Goal: Information Seeking & Learning: Check status

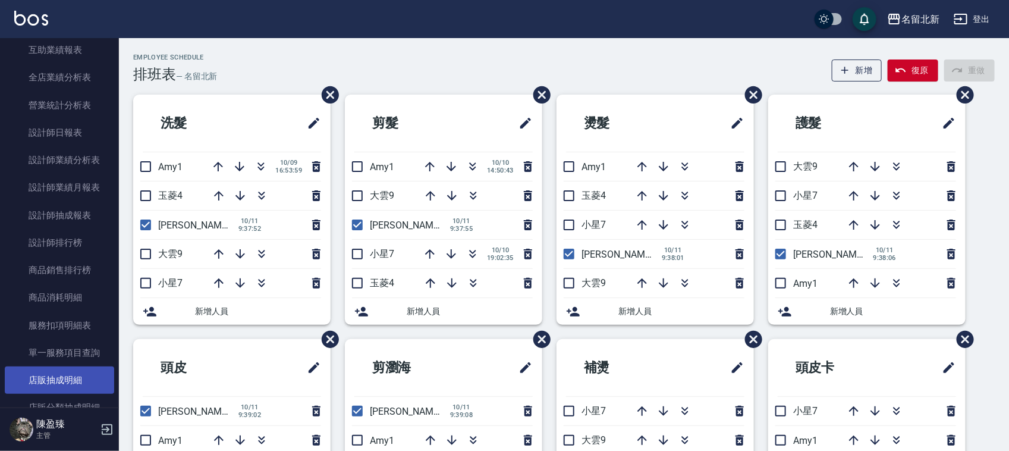
scroll to position [594, 0]
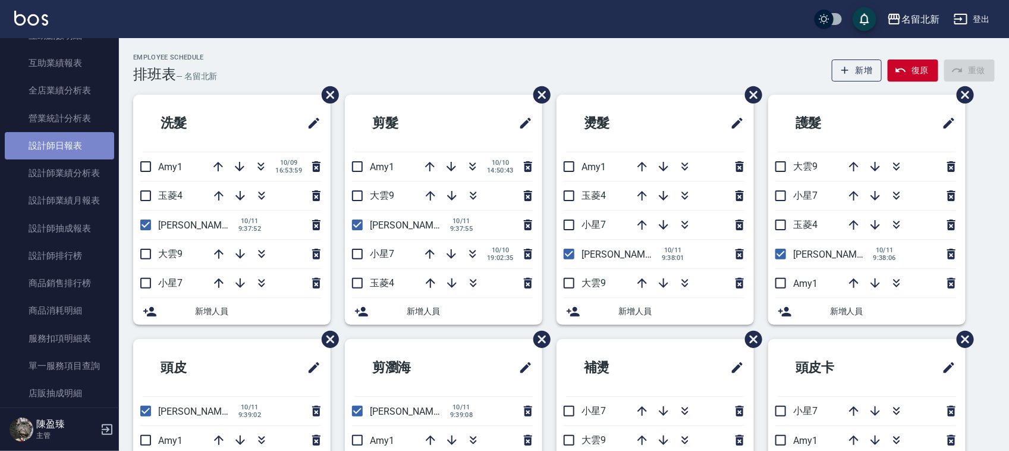
click at [61, 144] on link "設計師日報表" at bounding box center [59, 145] width 109 height 27
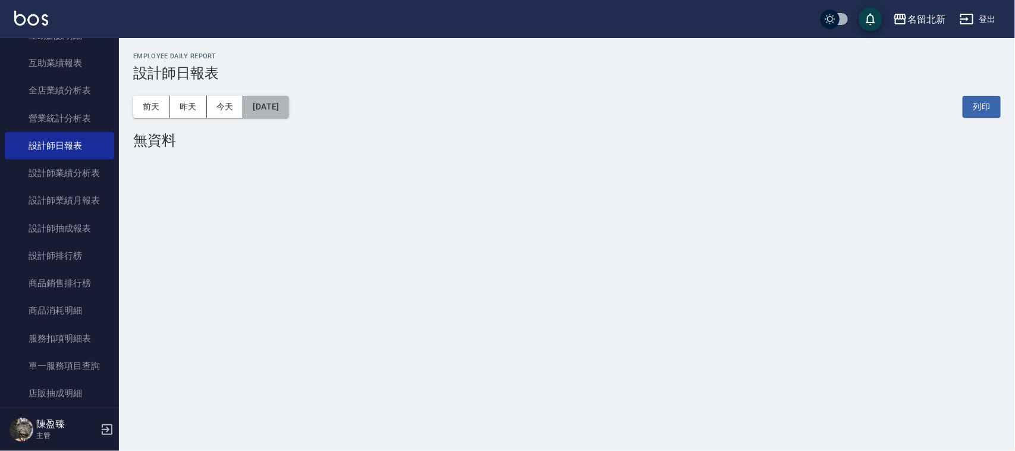
click at [288, 101] on button "[DATE]" at bounding box center [265, 107] width 45 height 22
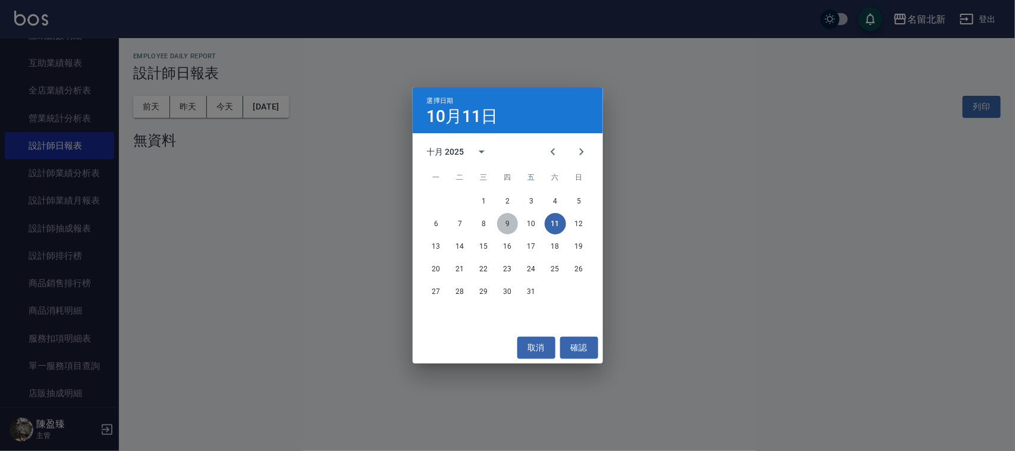
click at [509, 224] on button "9" at bounding box center [507, 223] width 21 height 21
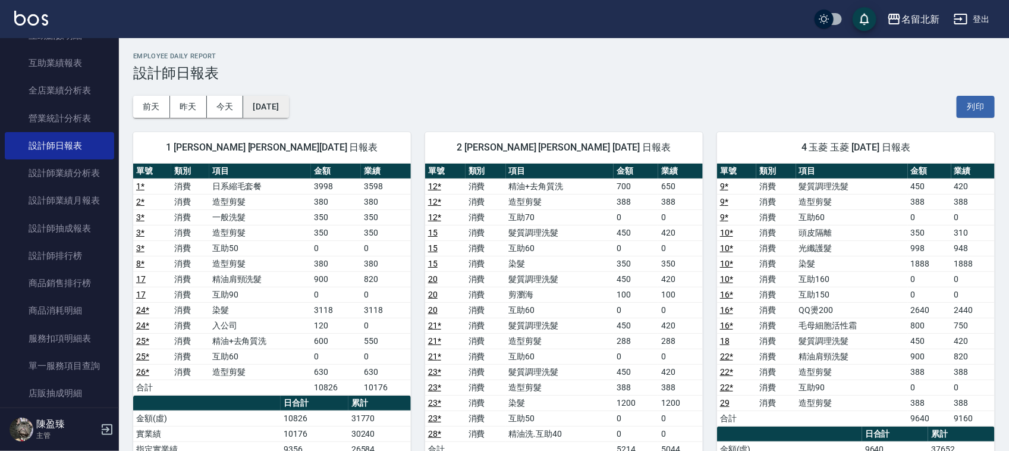
click at [288, 114] on button "[DATE]" at bounding box center [265, 107] width 45 height 22
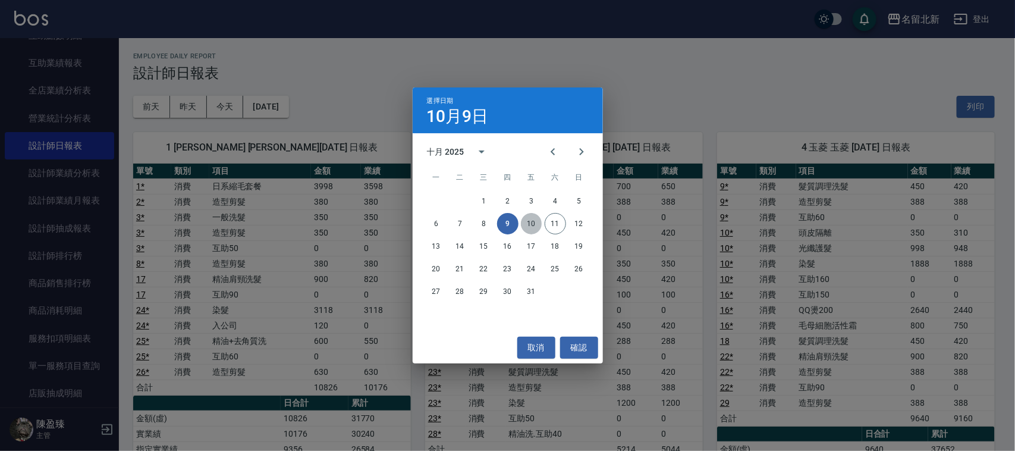
click at [527, 221] on button "10" at bounding box center [531, 223] width 21 height 21
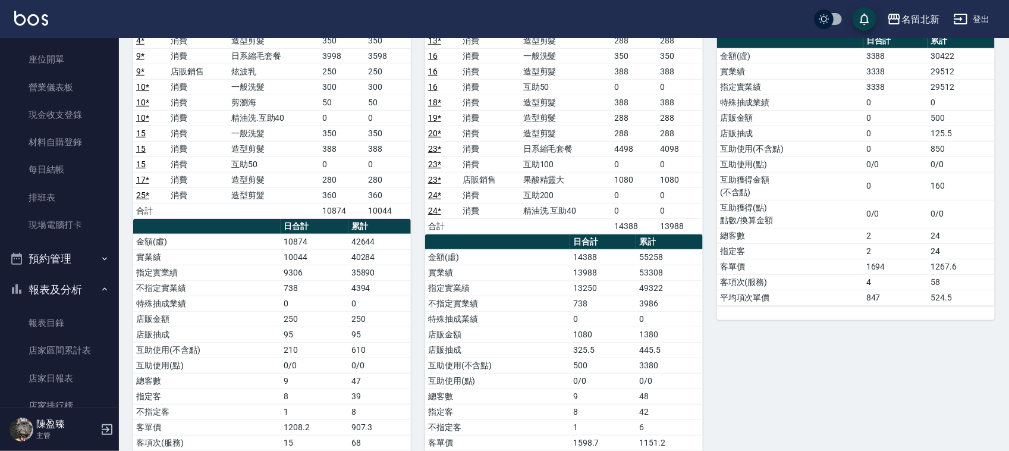
scroll to position [74, 0]
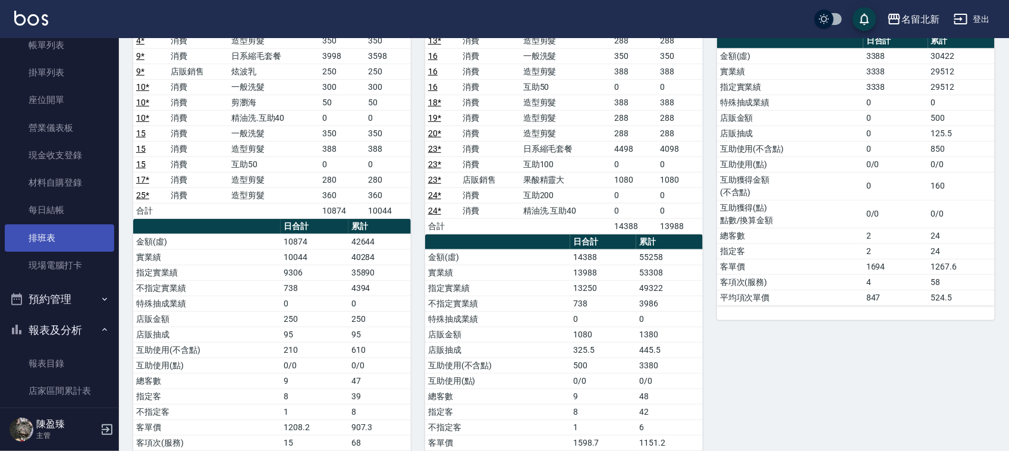
click at [78, 233] on link "排班表" at bounding box center [59, 237] width 109 height 27
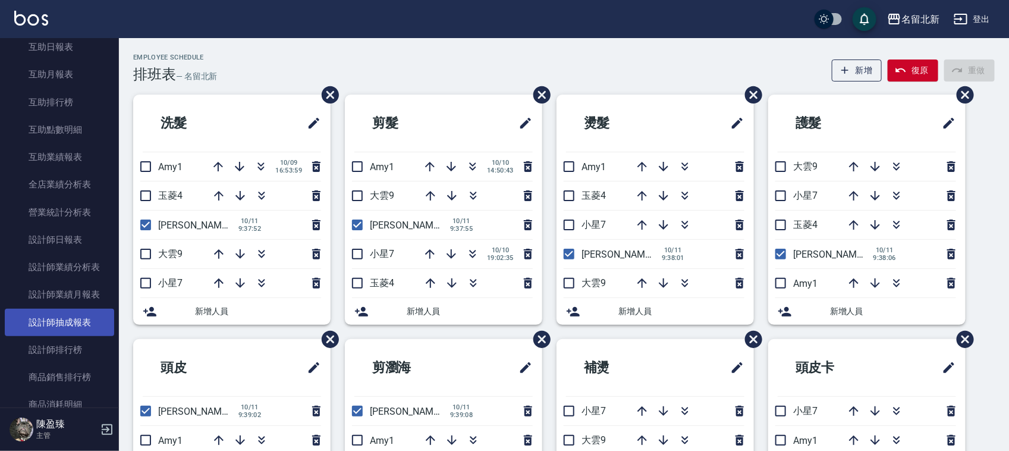
scroll to position [520, 0]
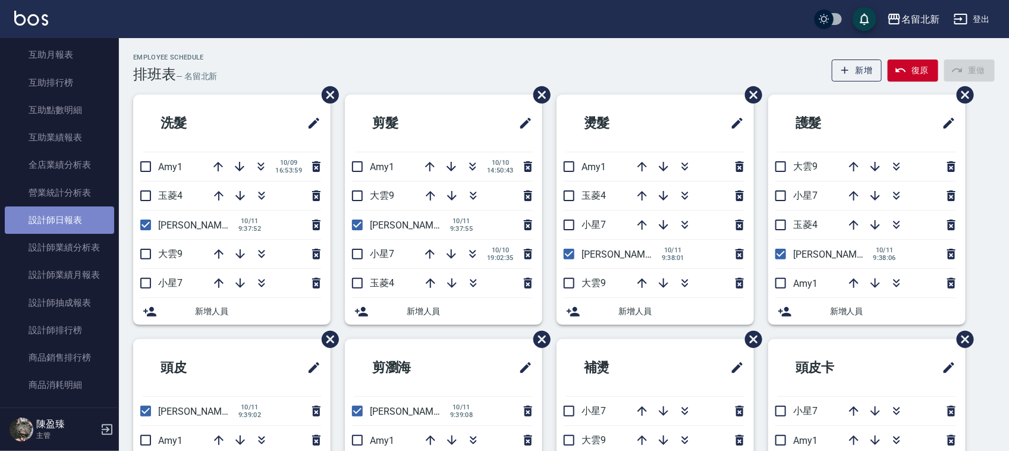
click at [59, 226] on link "設計師日報表" at bounding box center [59, 219] width 109 height 27
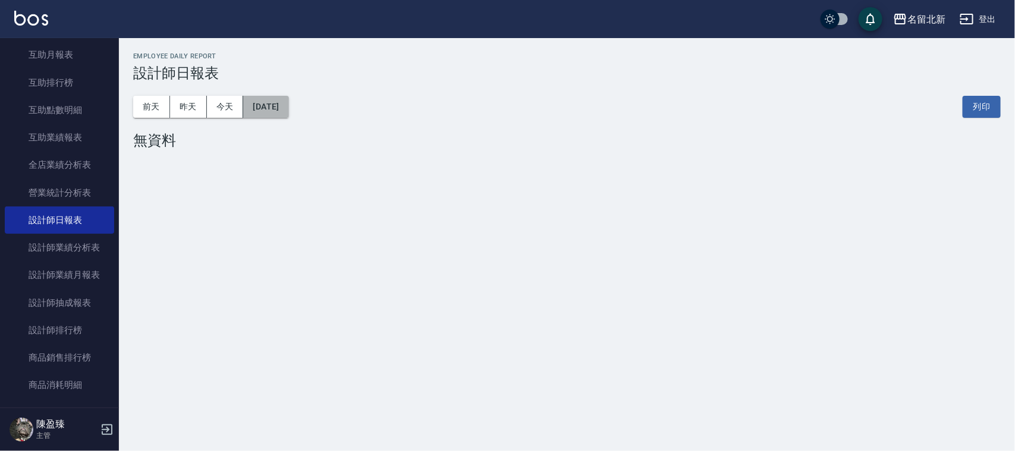
click at [288, 105] on button "[DATE]" at bounding box center [265, 107] width 45 height 22
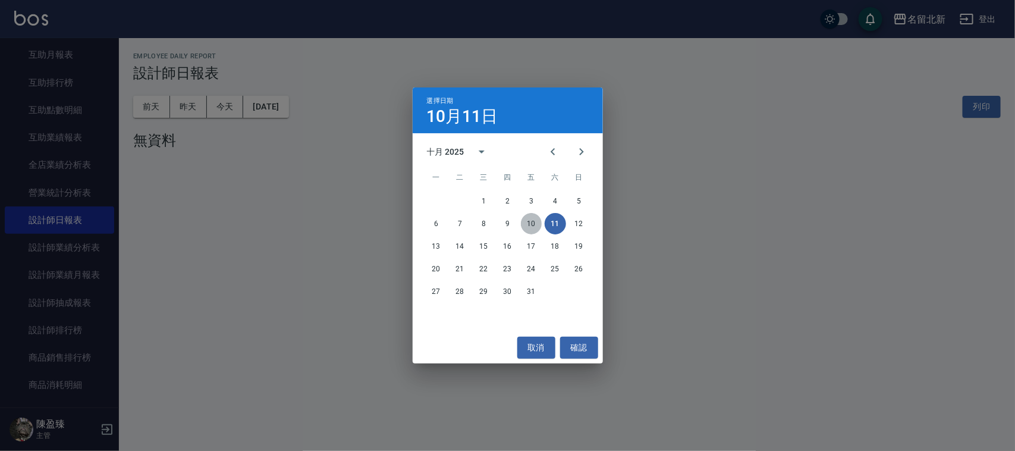
click at [533, 223] on button "10" at bounding box center [531, 223] width 21 height 21
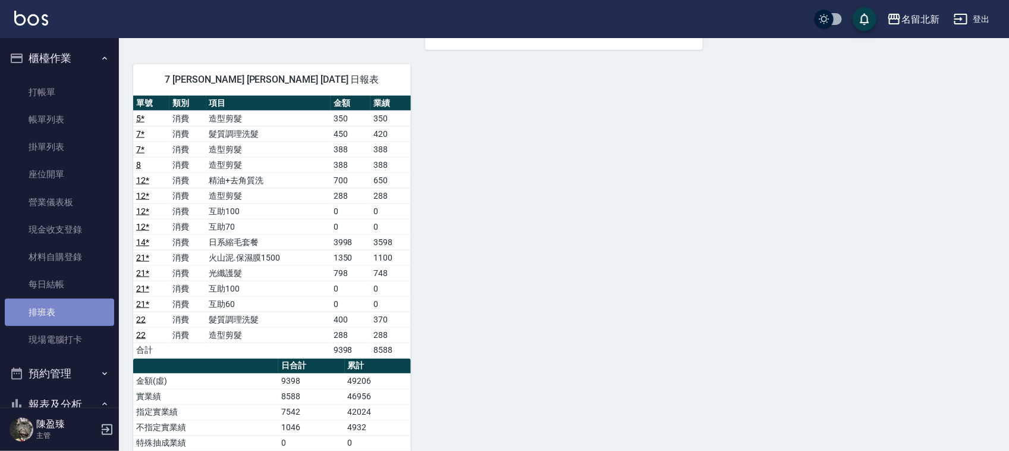
click at [72, 311] on link "排班表" at bounding box center [59, 311] width 109 height 27
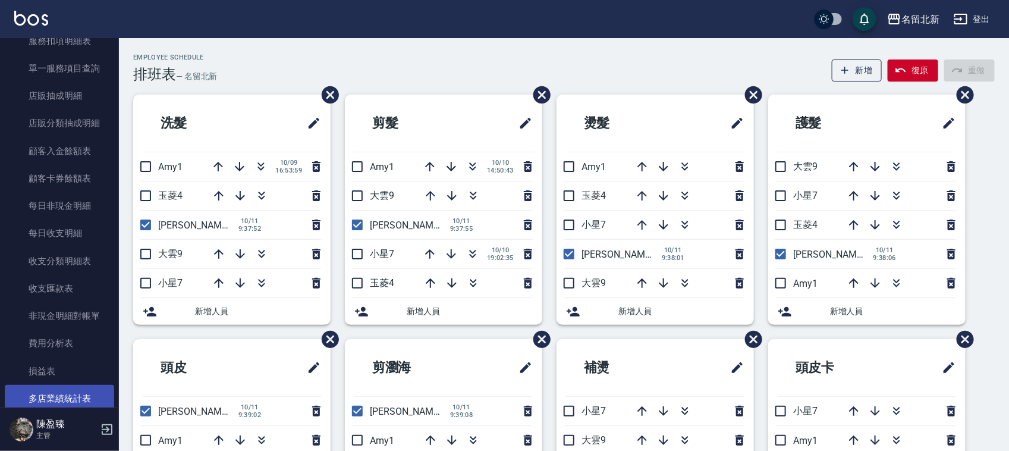
scroll to position [1006, 0]
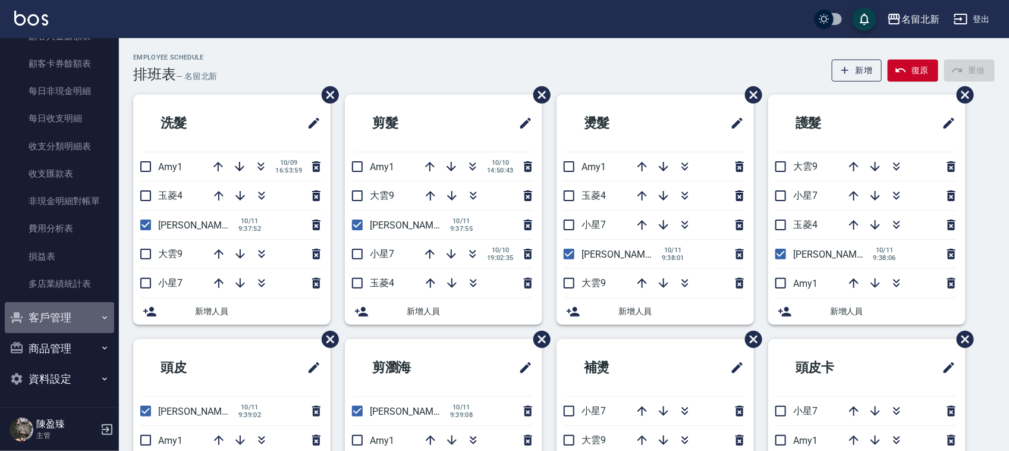
click at [78, 313] on button "客戶管理" at bounding box center [59, 317] width 109 height 31
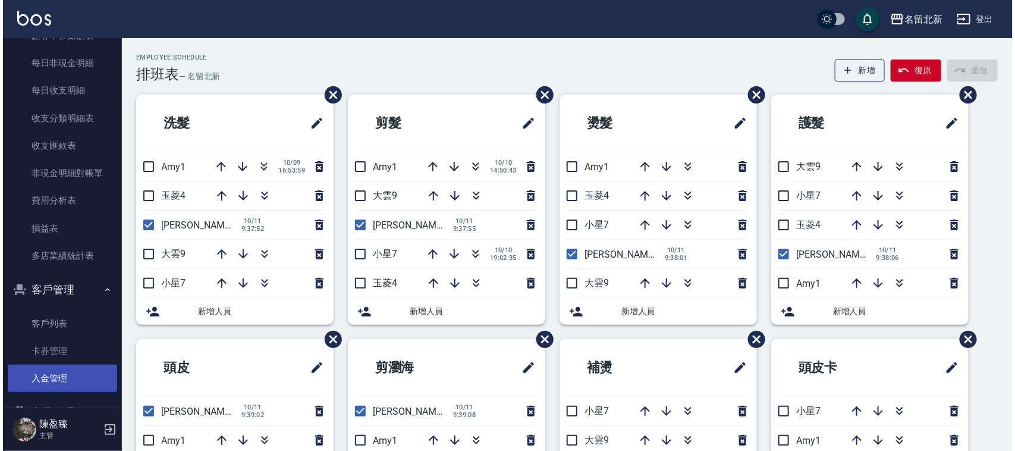
scroll to position [1081, 0]
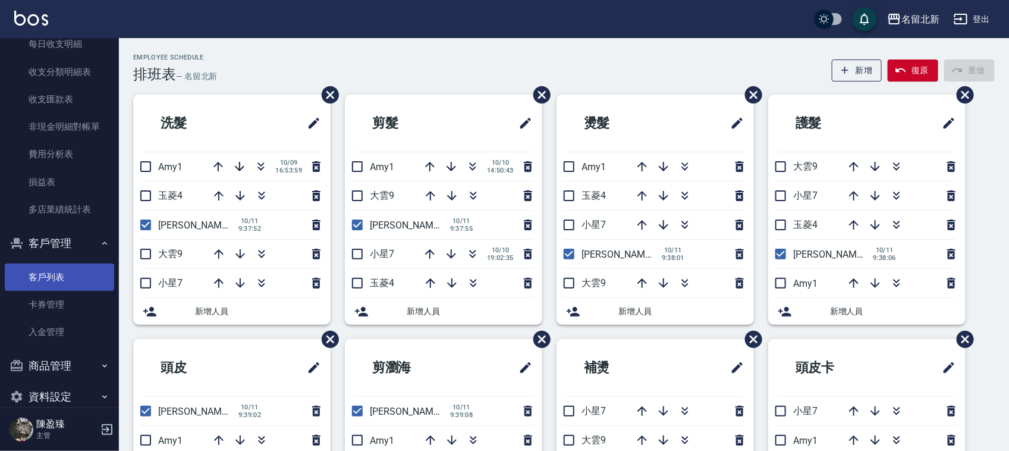
click at [45, 274] on link "客戶列表" at bounding box center [59, 276] width 109 height 27
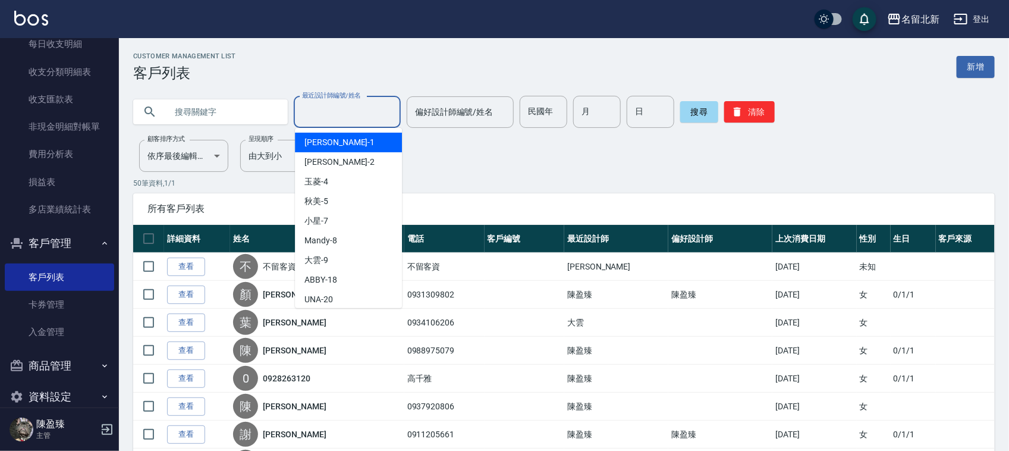
click at [345, 115] on input "最近設計師編號/姓名" at bounding box center [347, 112] width 96 height 21
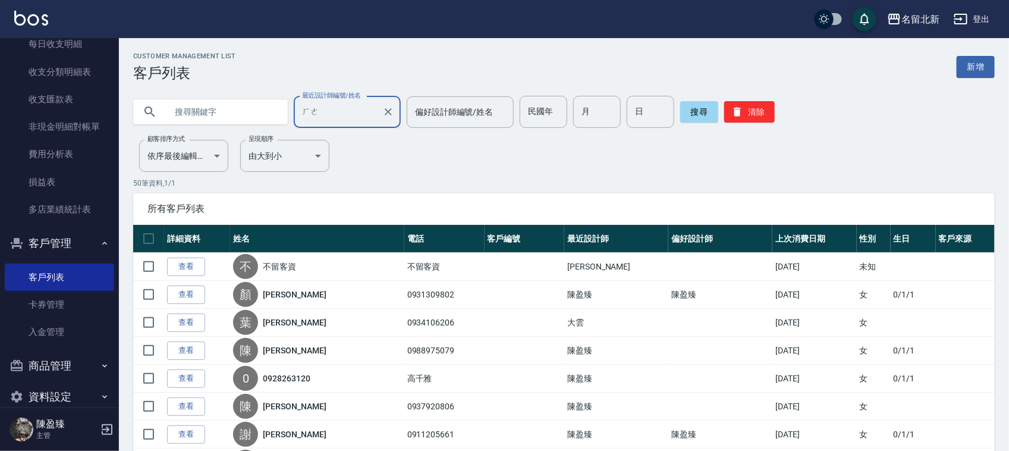
type input "="
click at [244, 119] on input "text" at bounding box center [222, 112] width 112 height 32
type input "[PERSON_NAME]"
click at [697, 121] on button "搜尋" at bounding box center [699, 111] width 38 height 21
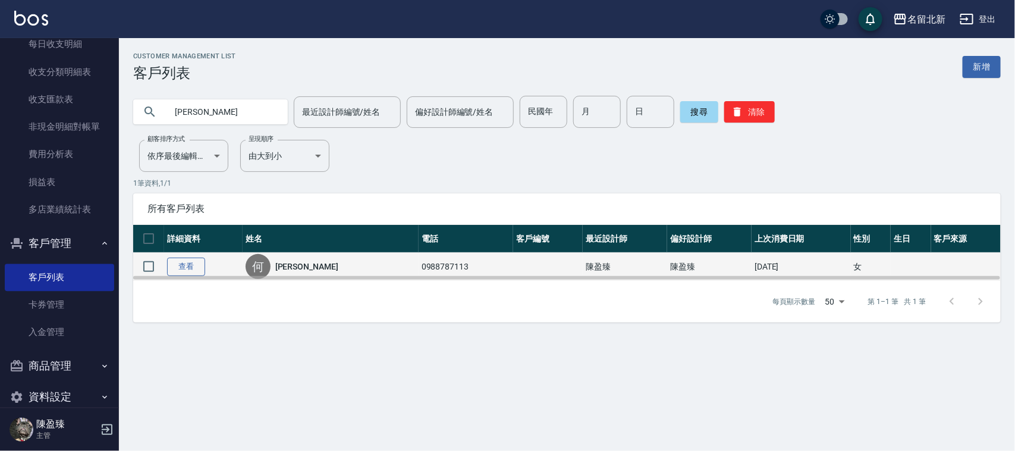
click at [196, 269] on link "查看" at bounding box center [186, 266] width 38 height 18
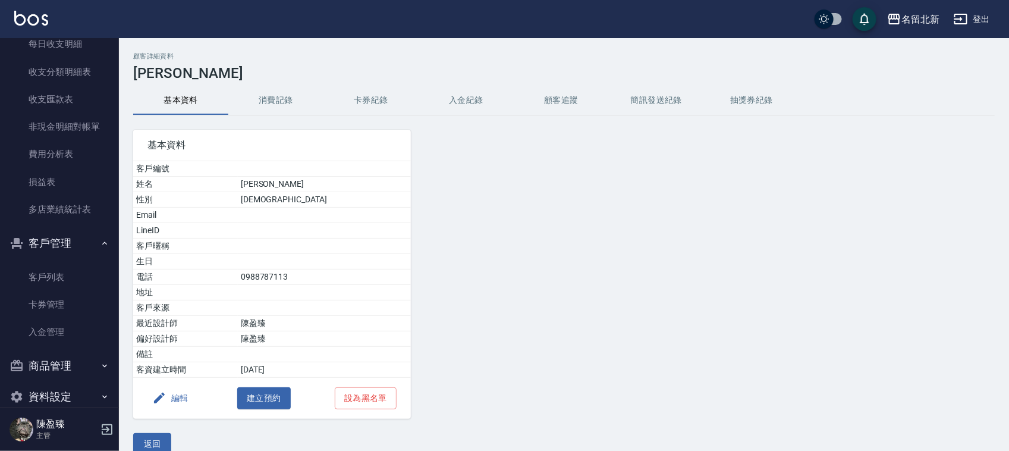
click at [287, 106] on button "消費記錄" at bounding box center [275, 100] width 95 height 29
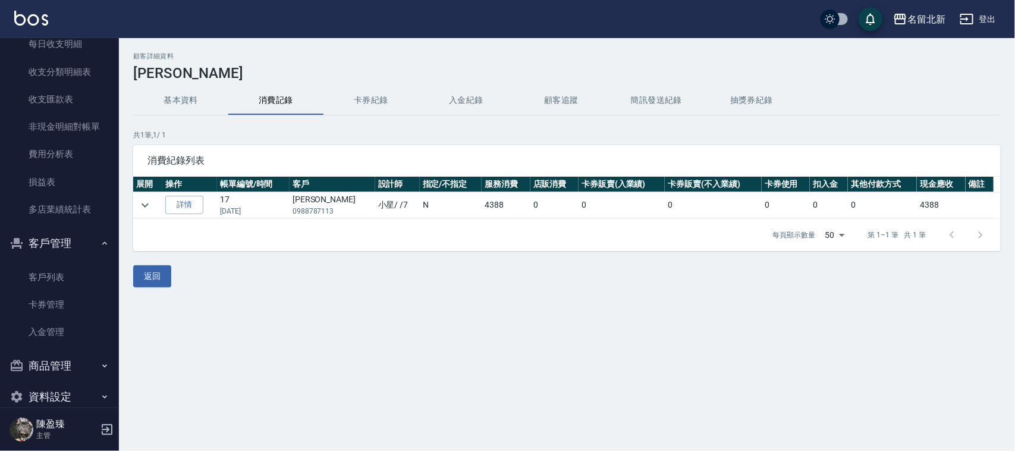
click at [135, 205] on td at bounding box center [147, 205] width 29 height 26
click at [143, 205] on icon "expand row" at bounding box center [145, 205] width 14 height 14
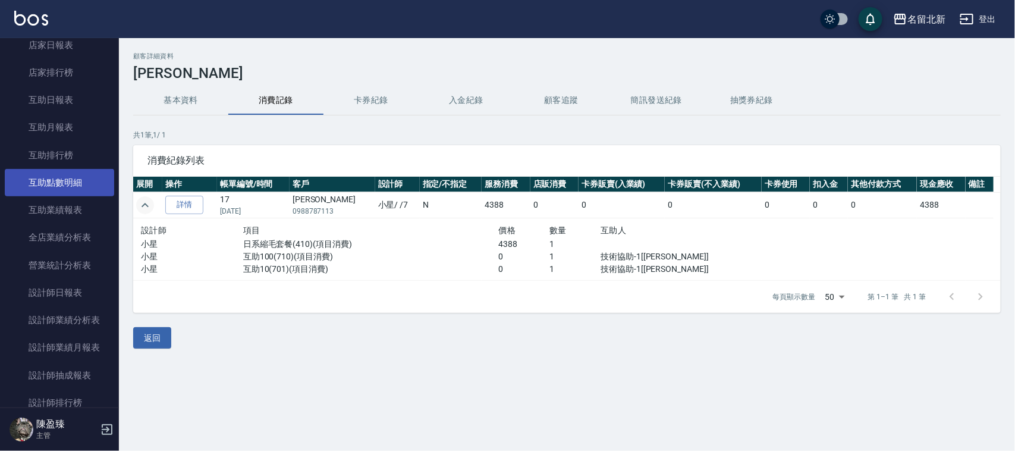
scroll to position [561, 0]
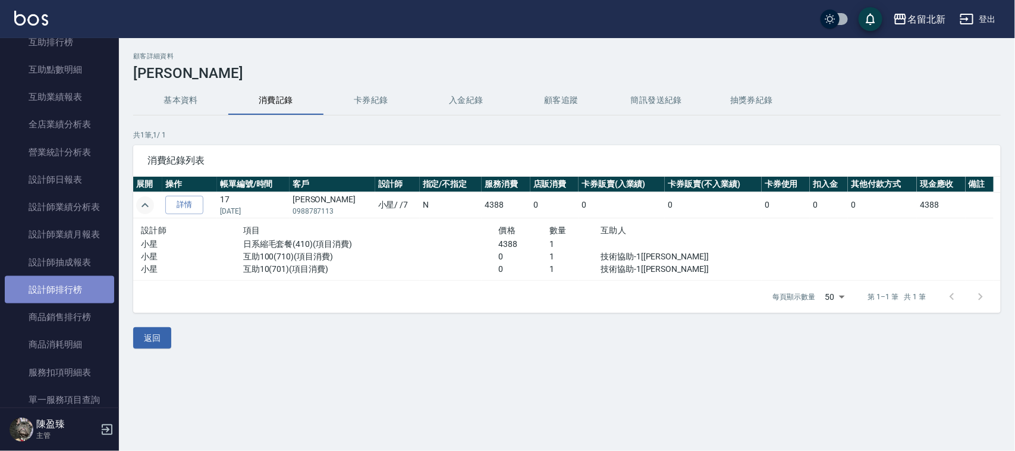
click at [70, 281] on link "設計師排行榜" at bounding box center [59, 289] width 109 height 27
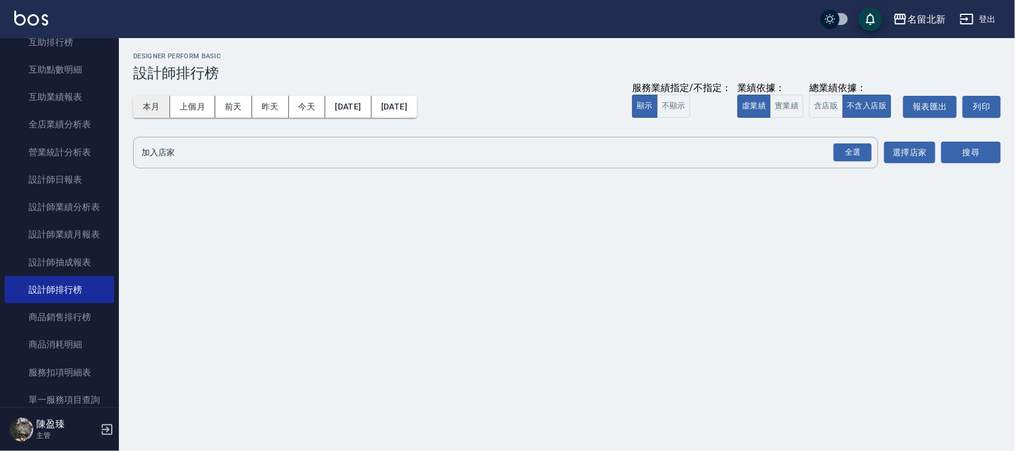
click at [152, 109] on button "本月" at bounding box center [151, 107] width 37 height 22
drag, startPoint x: 153, startPoint y: 109, endPoint x: 276, endPoint y: 100, distance: 123.4
click at [155, 109] on button "本月" at bounding box center [151, 107] width 37 height 22
drag, startPoint x: 845, startPoint y: 153, endPoint x: 858, endPoint y: 152, distance: 13.1
click at [846, 153] on div "全選" at bounding box center [852, 152] width 38 height 18
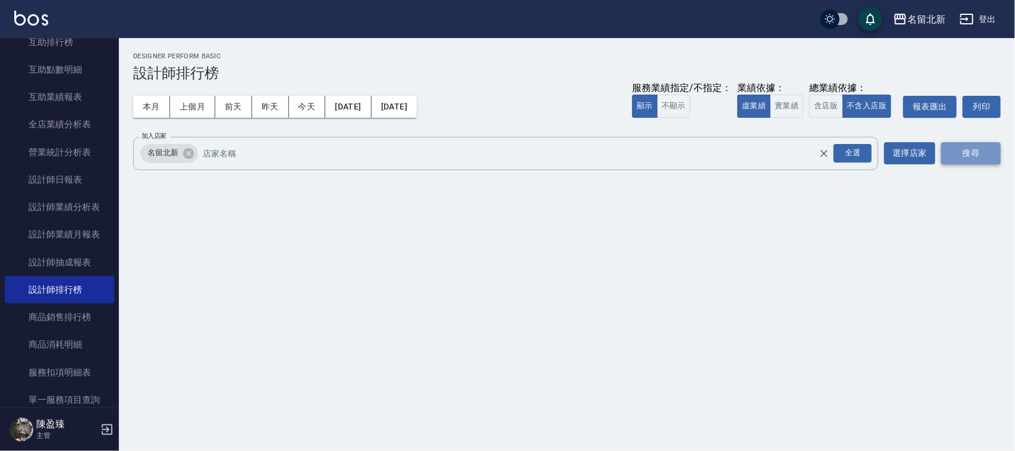
click at [952, 144] on button "搜尋" at bounding box center [970, 153] width 59 height 22
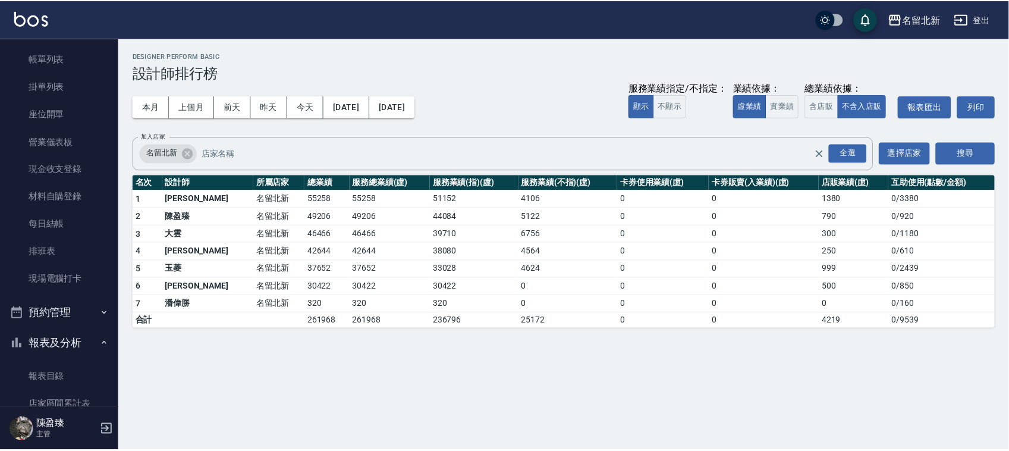
scroll to position [40, 0]
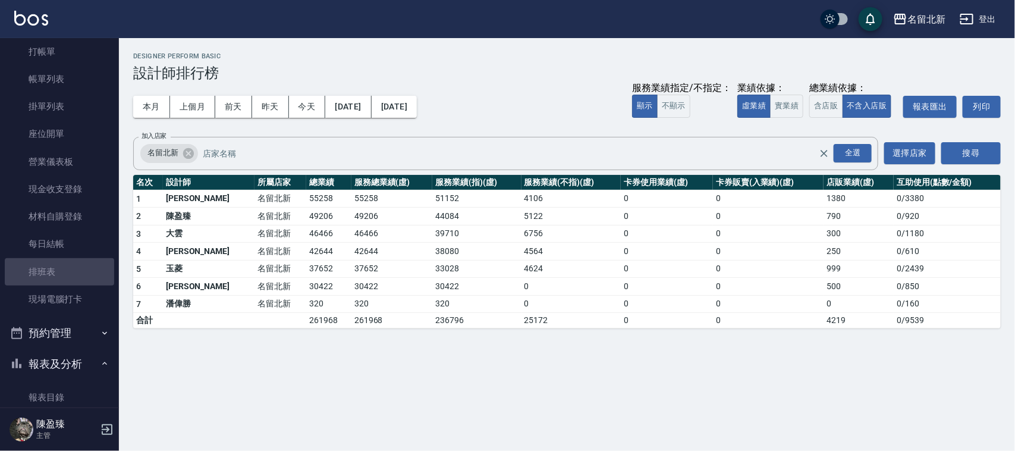
drag, startPoint x: 59, startPoint y: 272, endPoint x: 241, endPoint y: 33, distance: 299.5
click at [59, 273] on link "排班表" at bounding box center [59, 271] width 109 height 27
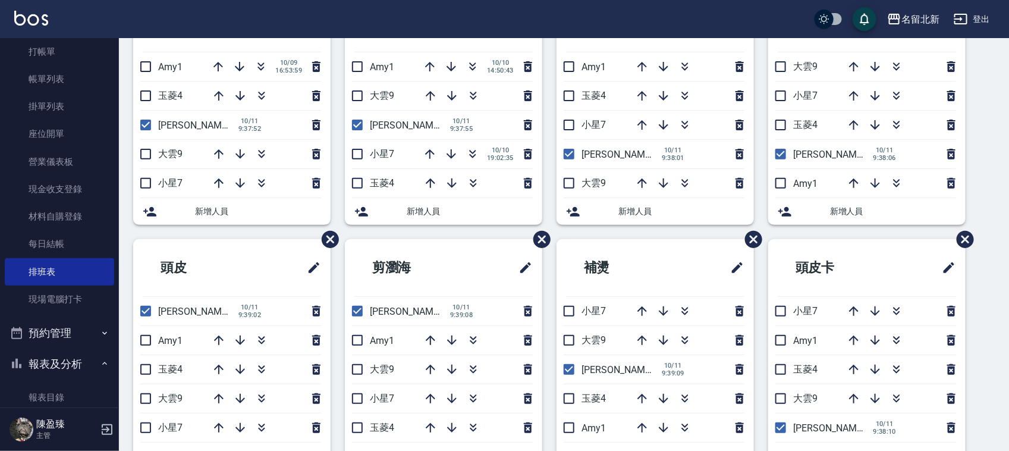
scroll to position [74, 0]
